Goal: Communication & Community: Answer question/provide support

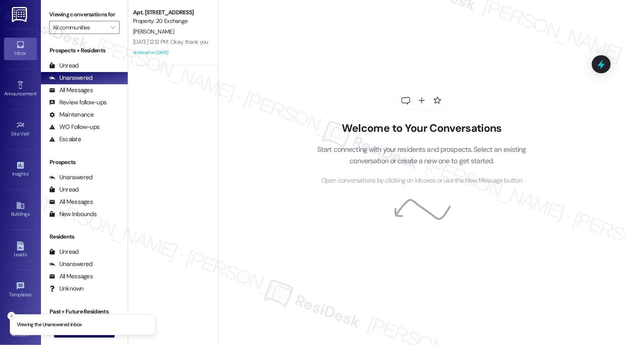
click at [10, 316] on icon "Close toast" at bounding box center [11, 315] width 5 height 5
click at [77, 331] on span "New Message" at bounding box center [89, 330] width 34 height 9
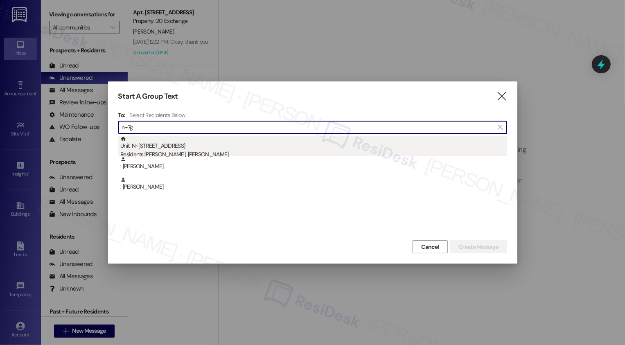
type input "n~7g"
click at [194, 145] on div "Unit: N~7G - [STREET_ADDRESS] Residents: [PERSON_NAME], [PERSON_NAME]" at bounding box center [313, 147] width 387 height 23
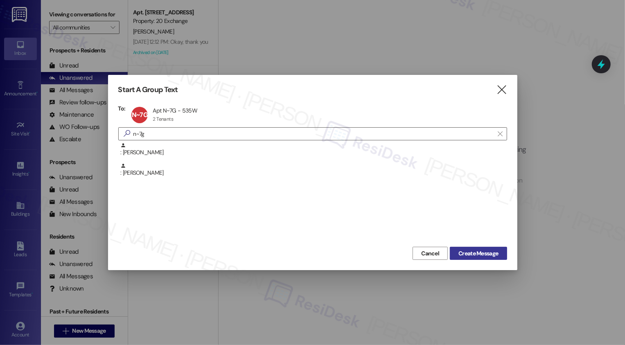
click at [501, 254] on button "Create Message" at bounding box center [478, 253] width 57 height 13
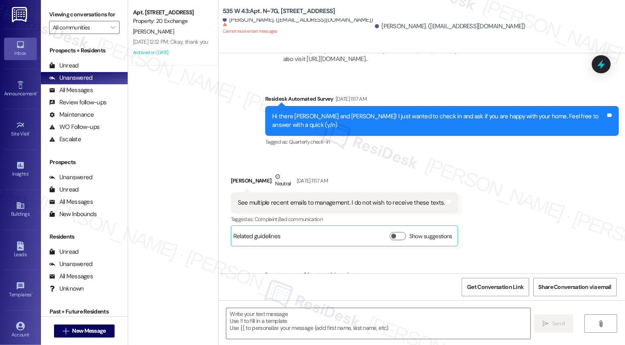
scroll to position [2043, 0]
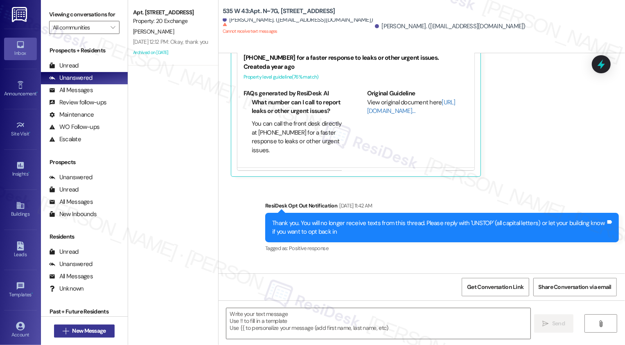
click at [88, 329] on span "New Message" at bounding box center [89, 330] width 34 height 9
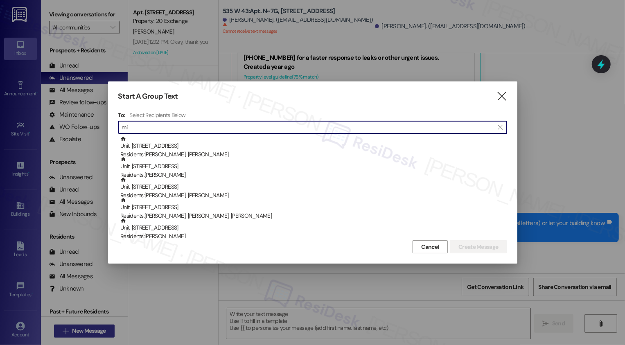
type input "m"
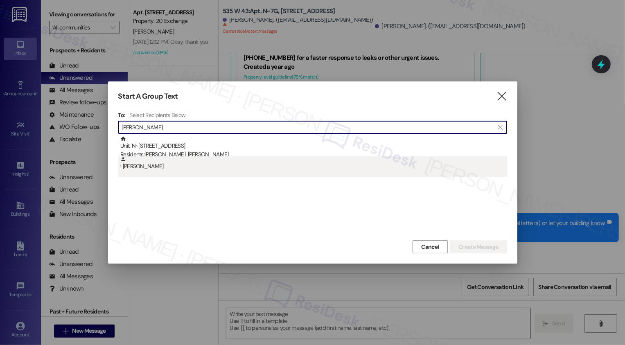
type input "[PERSON_NAME]"
click at [179, 165] on div ": [PERSON_NAME]" at bounding box center [313, 163] width 387 height 14
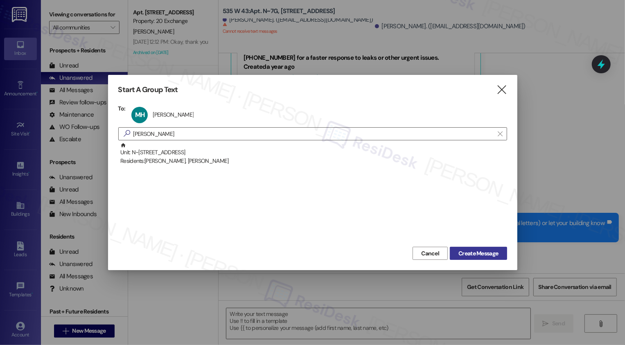
click at [468, 251] on span "Create Message" at bounding box center [478, 253] width 40 height 9
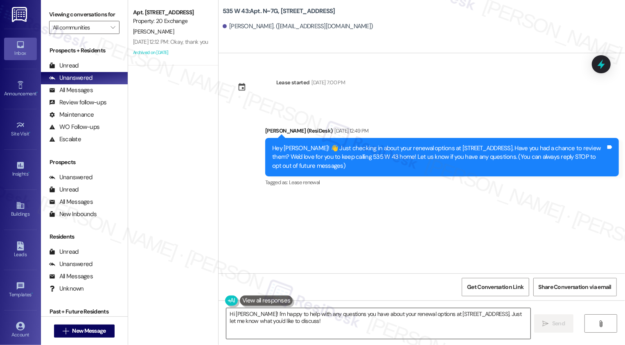
type textarea "Hi [PERSON_NAME]! I'm happy to help with any questions you have about your rene…"
click at [311, 322] on textarea "Hi [PERSON_NAME]! I'm happy to help with any questions you have about your rene…" at bounding box center [378, 323] width 304 height 31
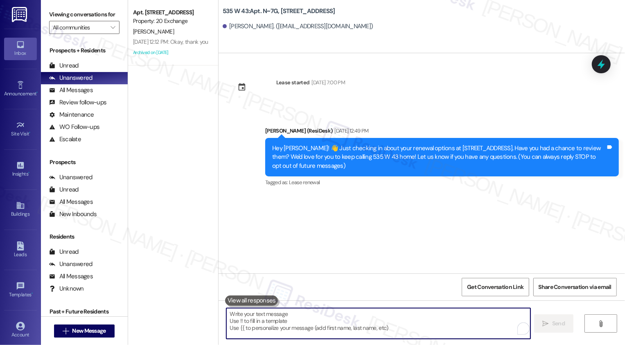
paste textarea "Hi {{first_name}}! Just a friendly reminder about your {{property}} renewal. We…"
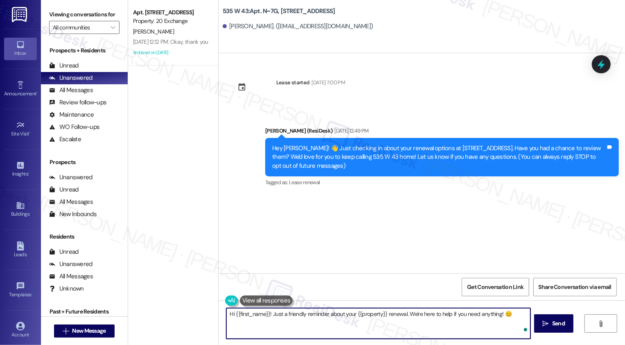
type textarea "Hi {{first_name}}! Just a friendly reminder about your {{property}} renewal. We…"
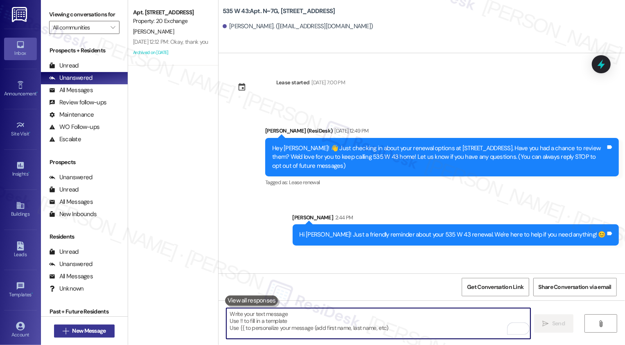
click at [80, 329] on span "New Message" at bounding box center [89, 330] width 34 height 9
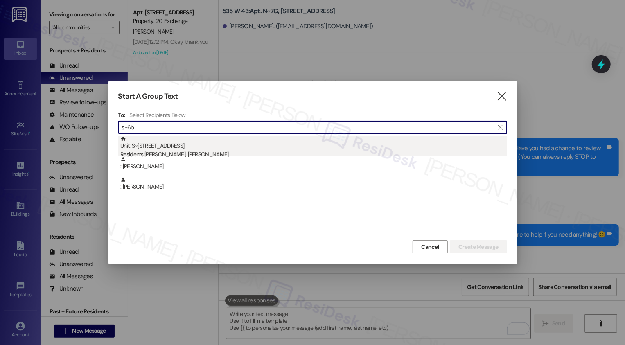
type input "s~6b"
click at [186, 152] on div "Residents: [PERSON_NAME], [PERSON_NAME]" at bounding box center [313, 154] width 387 height 9
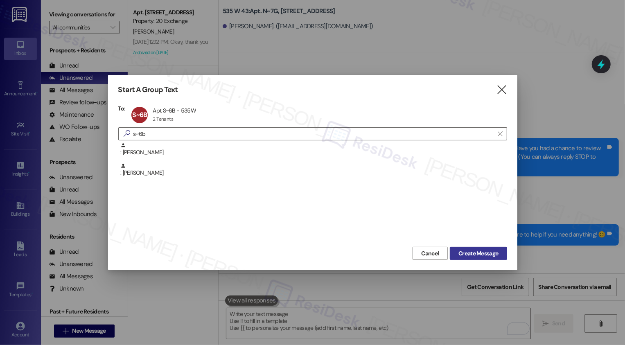
click at [477, 252] on span "Create Message" at bounding box center [478, 253] width 40 height 9
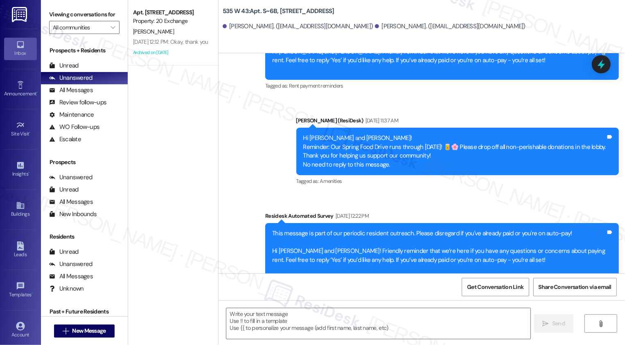
scroll to position [4029, 0]
click at [310, 323] on textarea at bounding box center [378, 323] width 304 height 31
paste textarea "Hi {{first_name}}! Just a friendly reminder about your {{property}} renewal. We…"
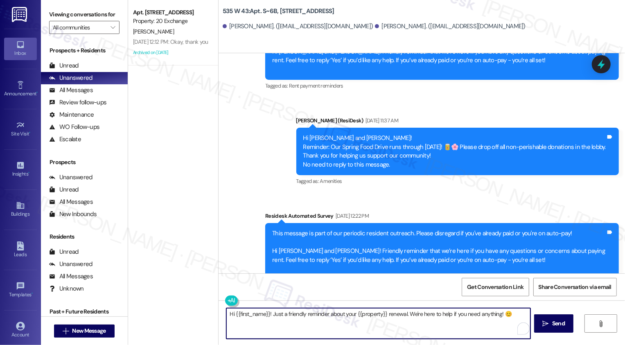
scroll to position [4076, 0]
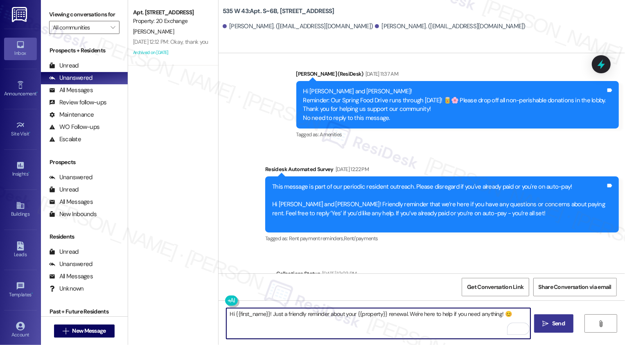
type textarea "Hi {{first_name}}! Just a friendly reminder about your {{property}} renewal. We…"
click at [543, 322] on icon "" at bounding box center [545, 323] width 6 height 7
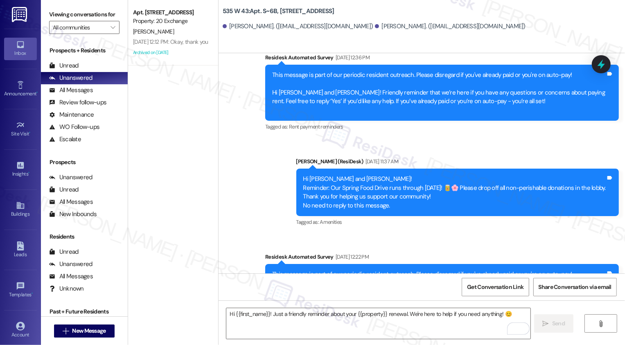
scroll to position [4133, 0]
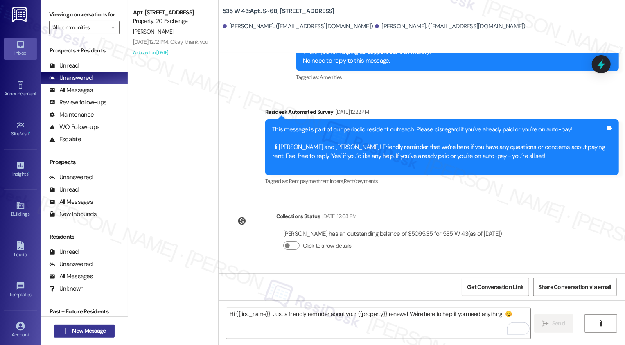
click at [72, 336] on button " New Message" at bounding box center [84, 330] width 61 height 13
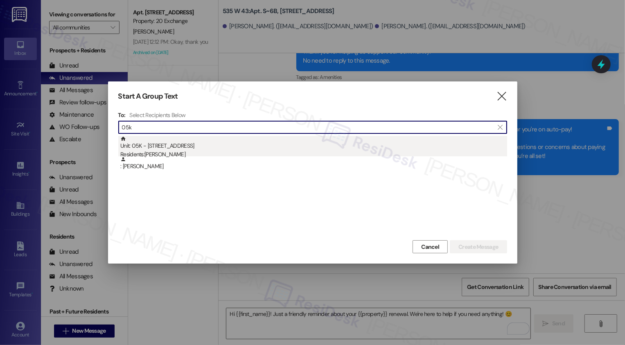
type input "05k"
click at [145, 153] on div "Residents: [PERSON_NAME]" at bounding box center [313, 154] width 387 height 9
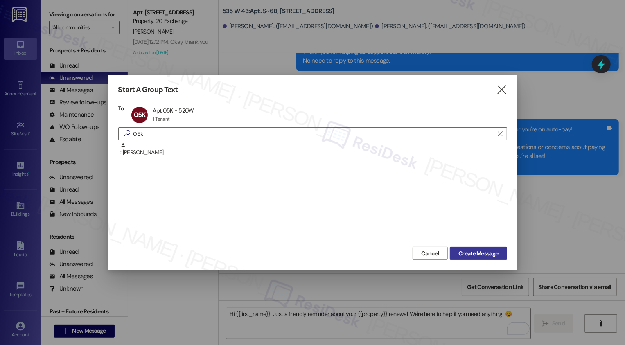
click at [470, 252] on span "Create Message" at bounding box center [478, 253] width 40 height 9
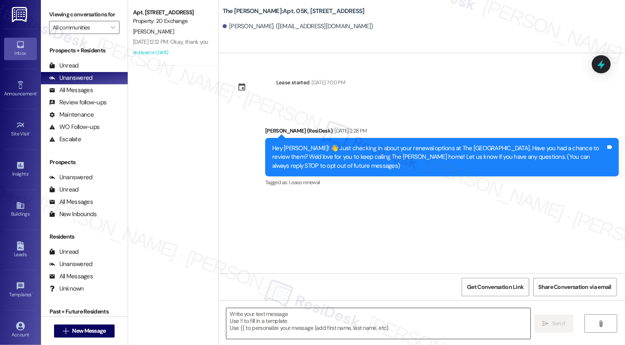
click at [326, 315] on textarea at bounding box center [378, 323] width 304 height 31
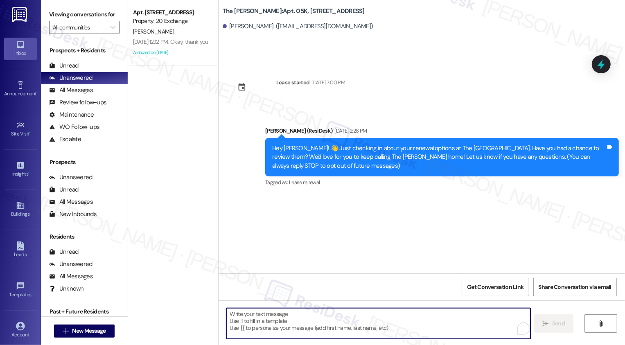
paste textarea "Hi {{first_name}}! Just a friendly reminder about your {{property}} renewal. We…"
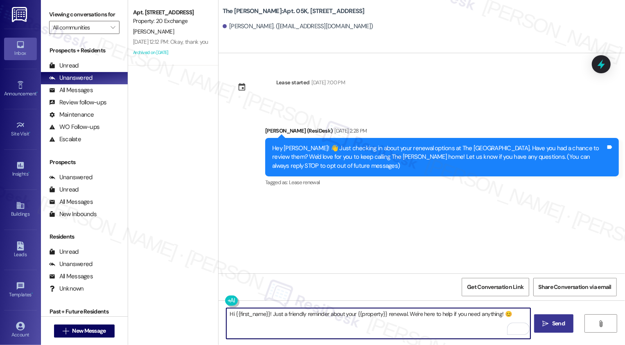
type textarea "Hi {{first_name}}! Just a friendly reminder about your {{property}} renewal. We…"
click at [550, 324] on span "Send" at bounding box center [558, 323] width 16 height 9
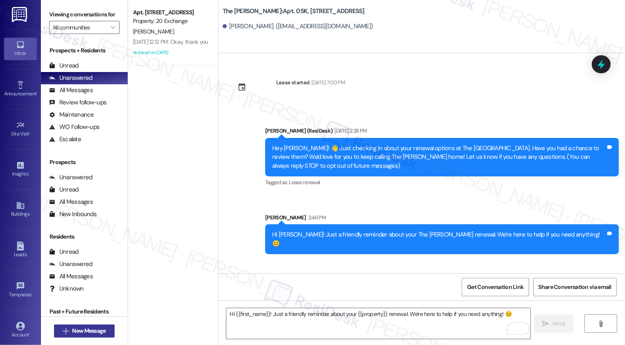
click at [101, 332] on span "New Message" at bounding box center [89, 330] width 34 height 9
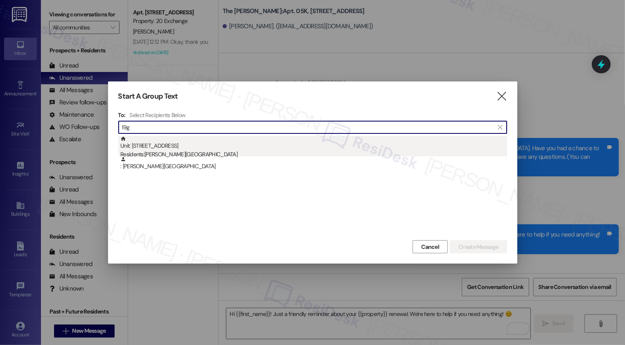
type input "19g"
click at [186, 147] on div "Unit: [STREET_ADDRESS] Residents: [PERSON_NAME][GEOGRAPHIC_DATA]" at bounding box center [313, 147] width 387 height 23
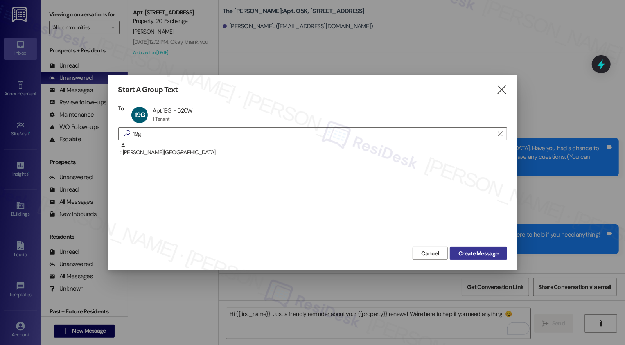
click at [469, 250] on span "Create Message" at bounding box center [478, 253] width 40 height 9
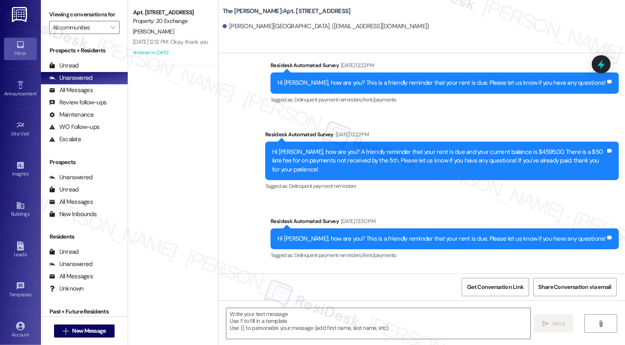
scroll to position [1498, 0]
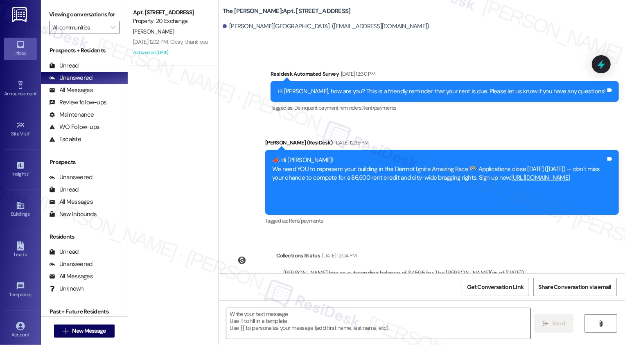
click at [332, 326] on textarea at bounding box center [378, 323] width 304 height 31
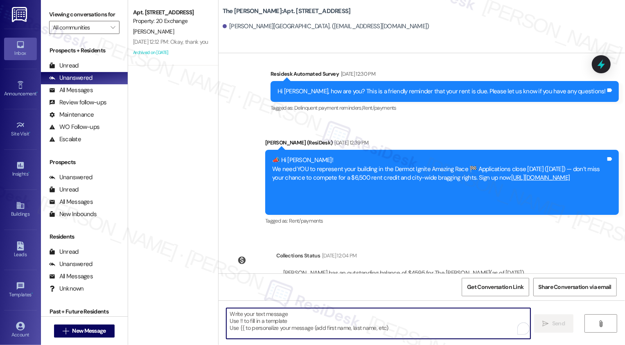
paste textarea "Hi {{first_name}}! Quick reminder about your {{property}} renewal - we want to …"
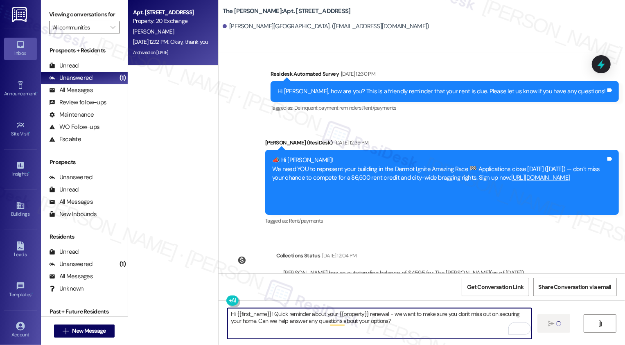
type textarea "Hi {{first_name}}! Quick reminder about your {{property}} renewal - we want to …"
